Goal: Task Accomplishment & Management: Use online tool/utility

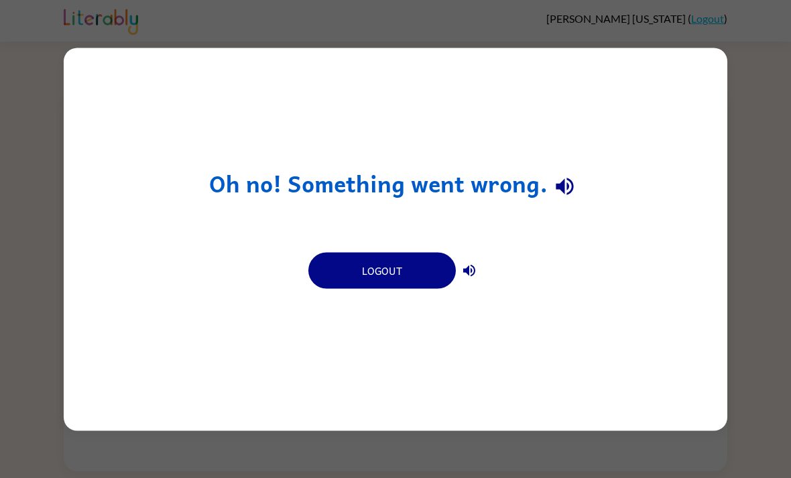
click at [750, 120] on div "Oh no! Something went wrong. Logout" at bounding box center [395, 239] width 791 height 478
click at [763, 115] on div "Oh no! Something went wrong. Logout" at bounding box center [395, 239] width 791 height 478
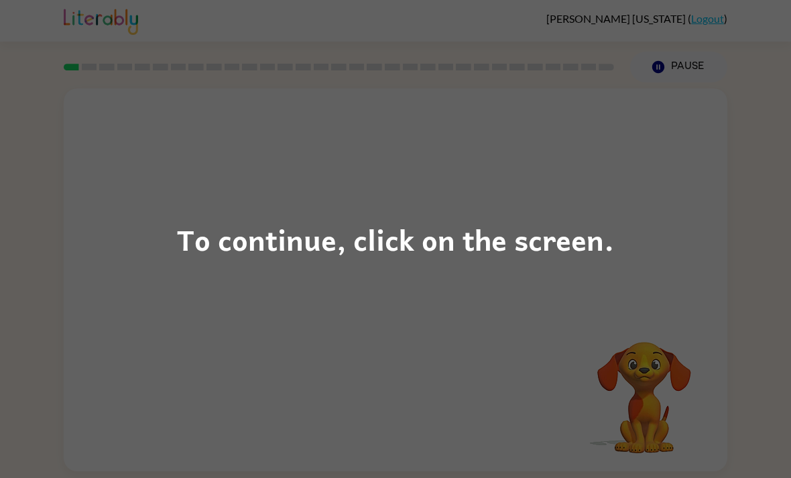
click at [511, 241] on div "To continue, click on the screen." at bounding box center [395, 239] width 437 height 46
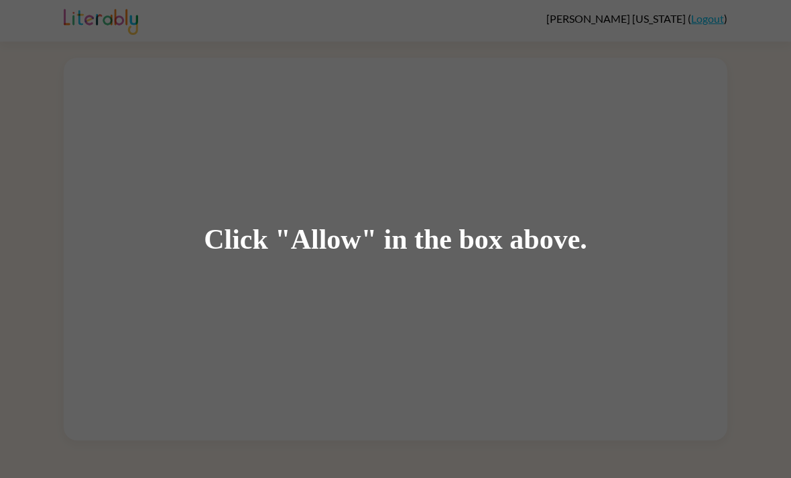
scroll to position [43, 0]
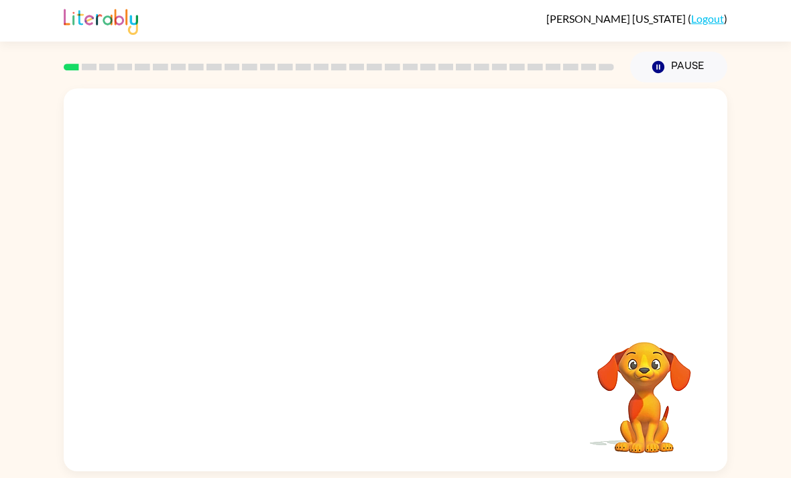
click at [200, 250] on div at bounding box center [395, 200] width 663 height 225
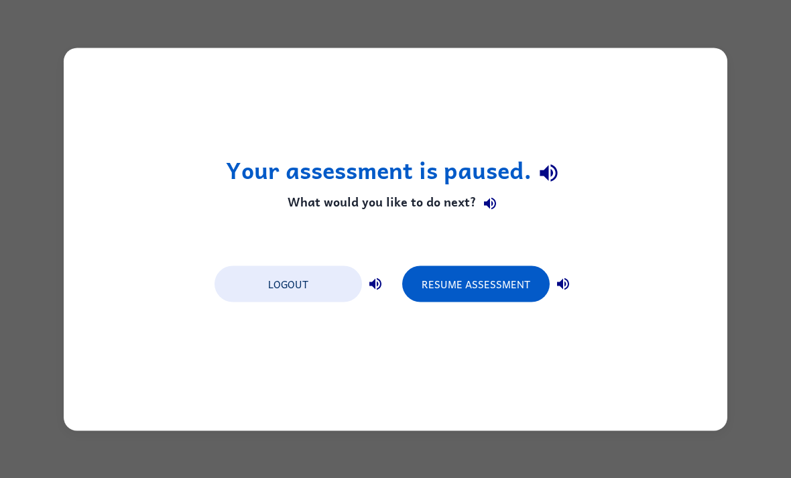
scroll to position [0, 0]
